Goal: Information Seeking & Learning: Learn about a topic

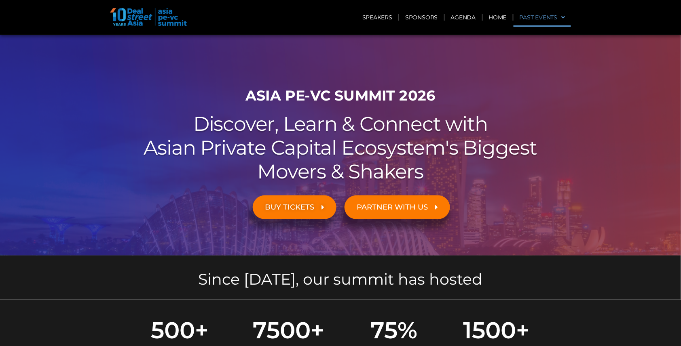
click at [564, 18] on span at bounding box center [561, 18] width 8 height 14
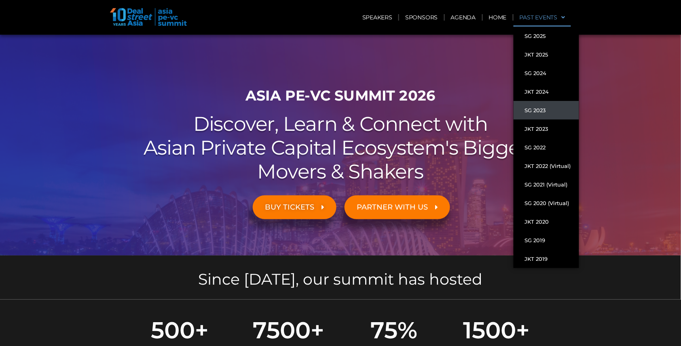
click at [541, 109] on link "SG 2023" at bounding box center [545, 110] width 65 height 19
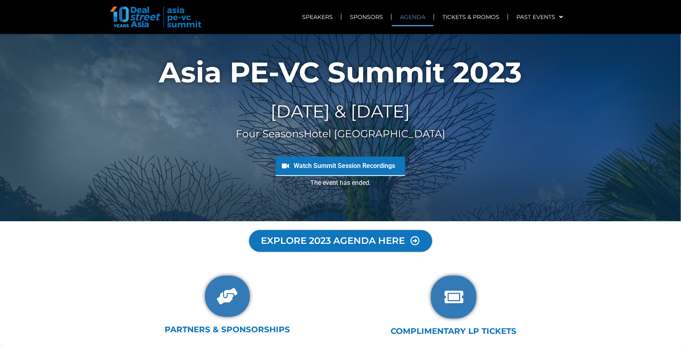
click at [416, 14] on link "AGENDA" at bounding box center [413, 17] width 42 height 19
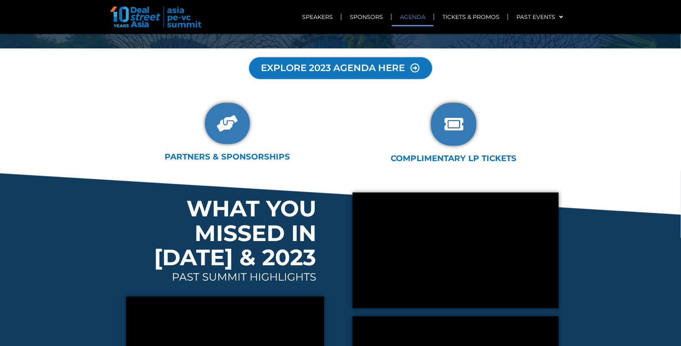
scroll to position [190, 0]
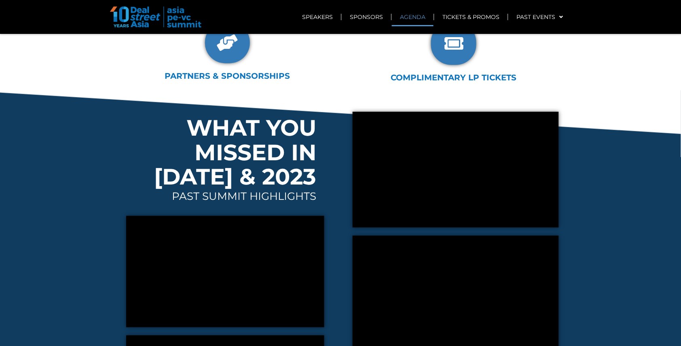
click at [410, 11] on link "AGENDA" at bounding box center [413, 17] width 42 height 19
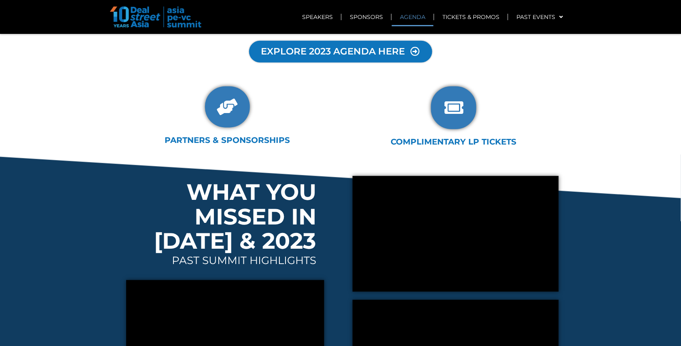
click at [365, 52] on span "EXPLORE 2023 AGENDA HERE" at bounding box center [332, 52] width 145 height 10
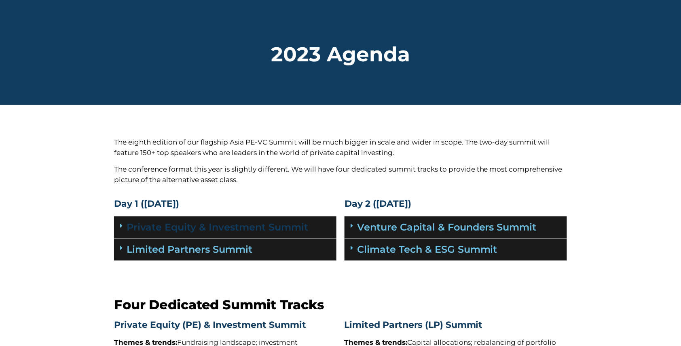
click at [297, 226] on link "Private Equity & Investment Summit" at bounding box center [216, 227] width 181 height 12
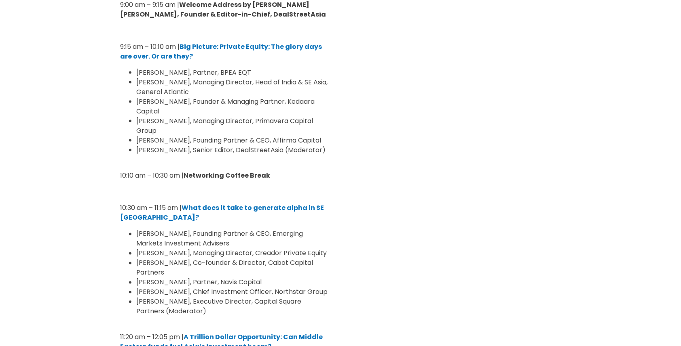
scroll to position [303, 0]
